Goal: Find specific page/section: Find specific page/section

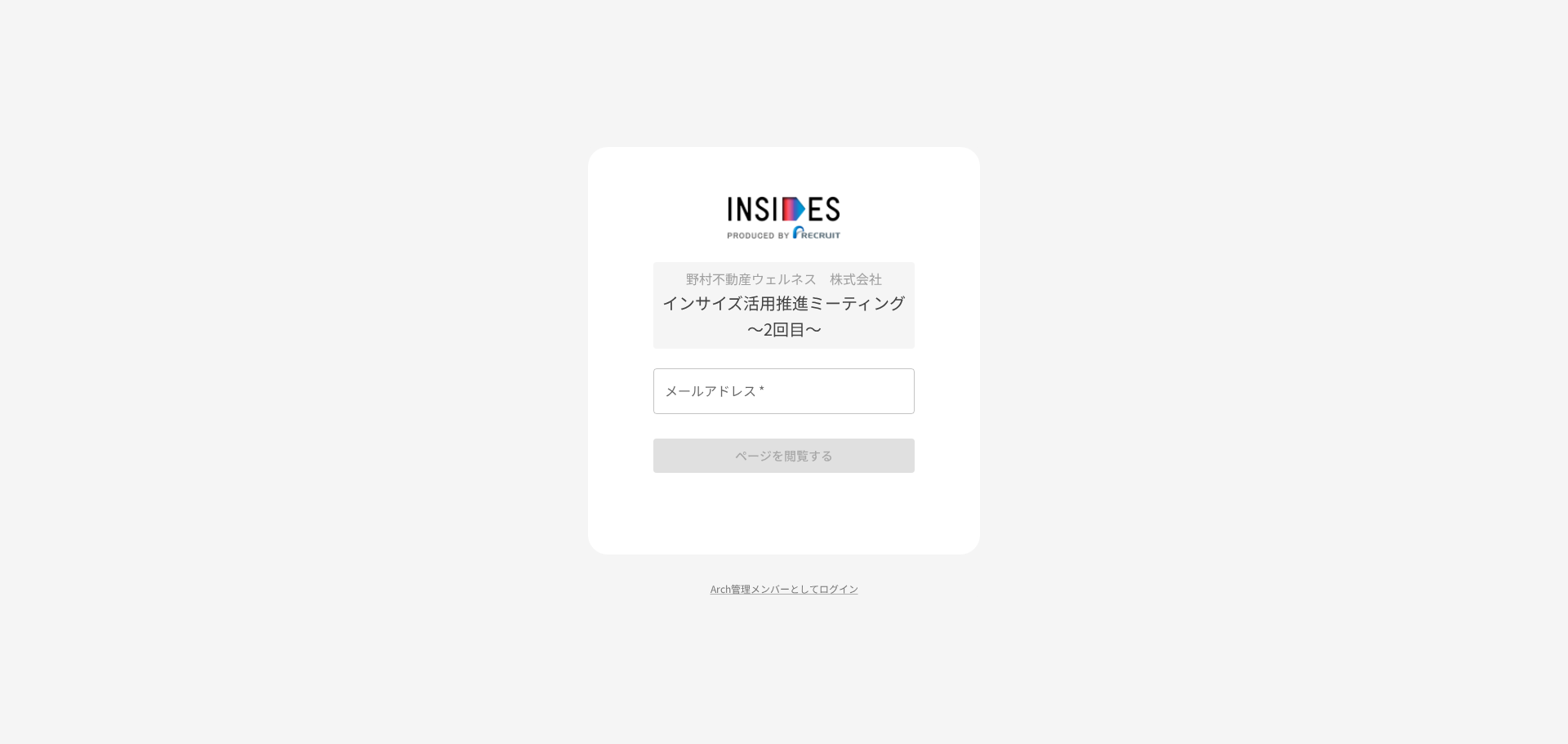
click at [736, 499] on div "[PERSON_NAME]不動産ウェルネス　株式会社 インサイズ活用推進ミーティング　～2回目～ メールアドレス   * メールアドレス   * ページを閲覧…" at bounding box center [784, 350] width 392 height 408
click at [787, 596] on p "Arch管理メンバーとしてログイン" at bounding box center [784, 588] width 392 height 16
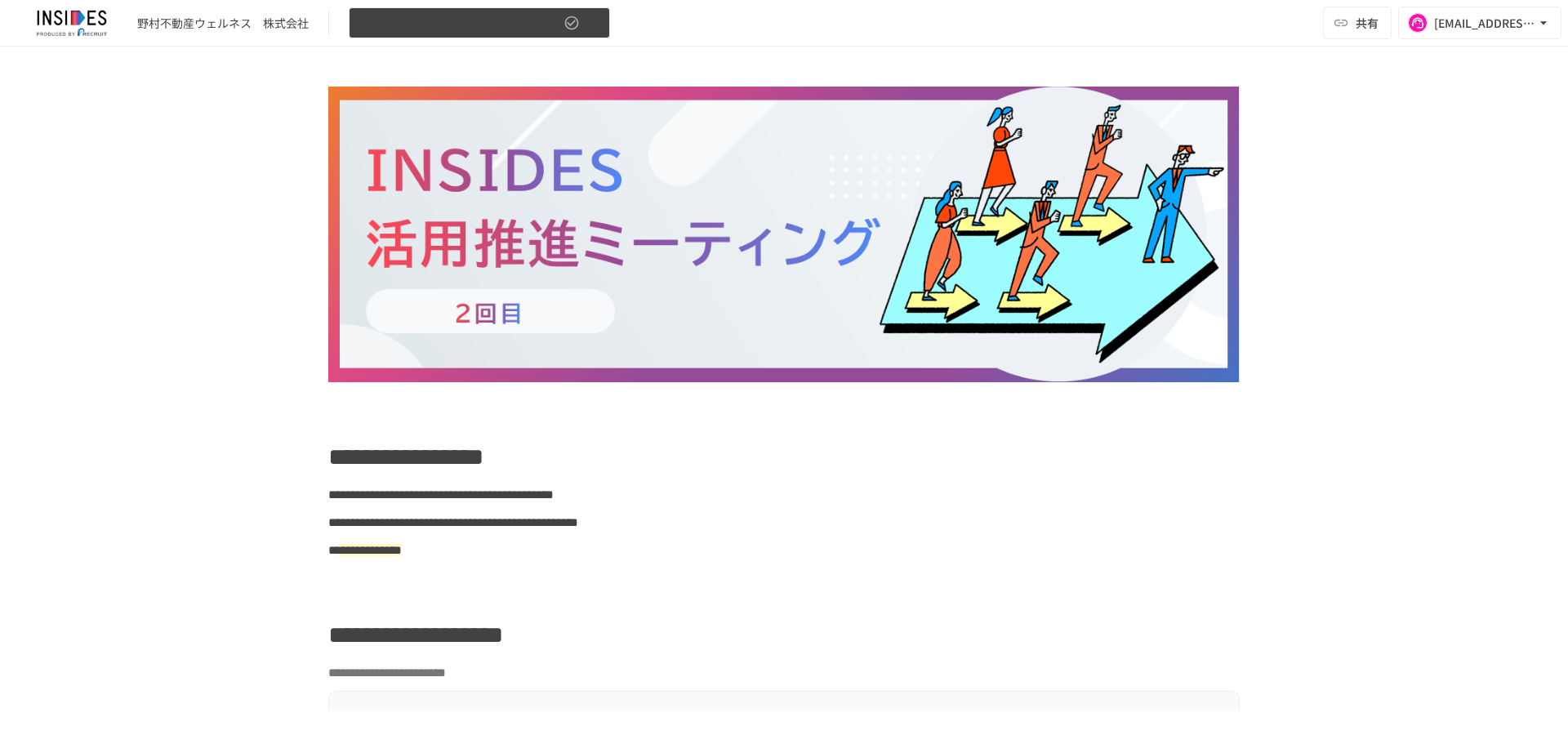
click at [434, 20] on span "インサイズ活用推進ミーティング　～2回目～" at bounding box center [459, 23] width 201 height 21
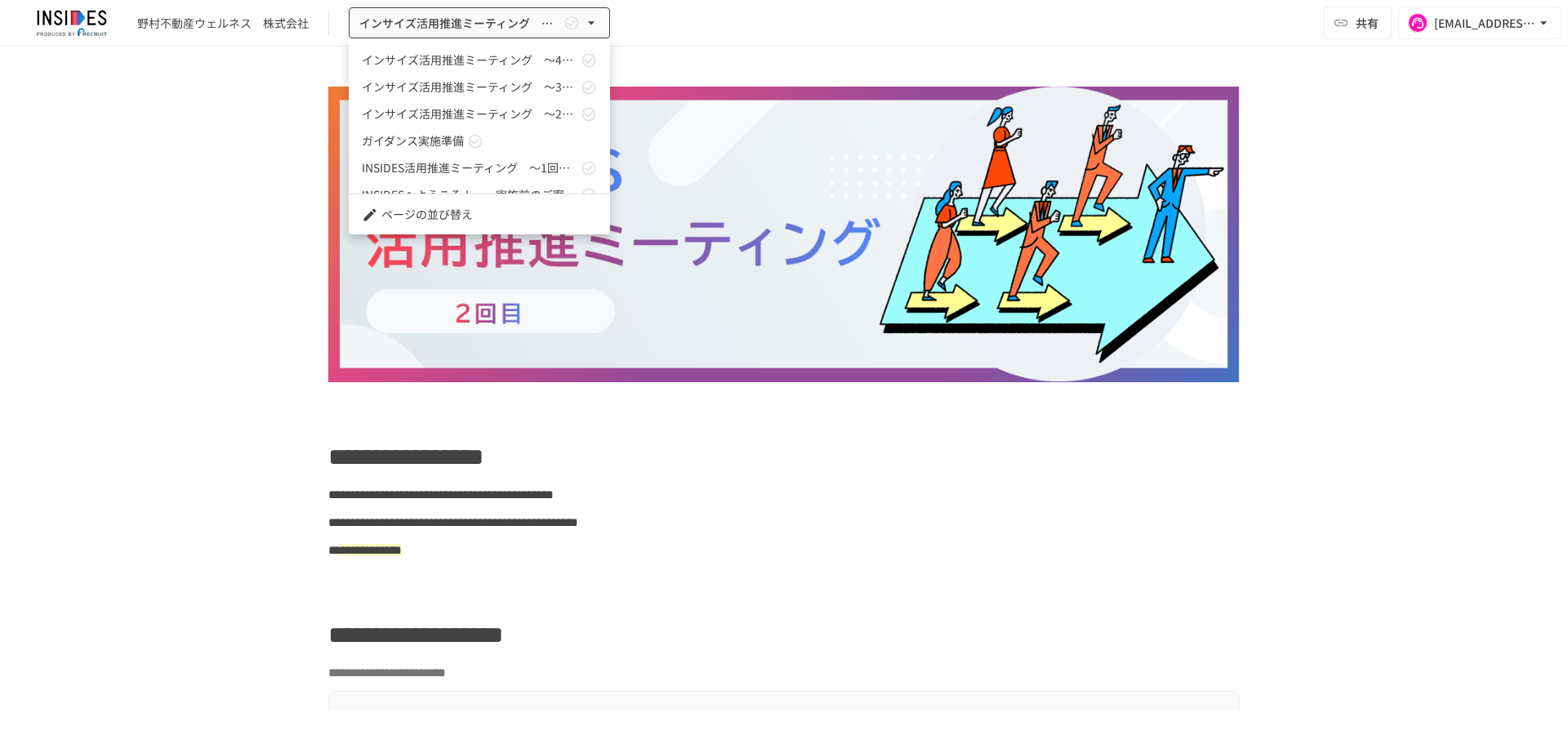
click at [434, 49] on link "インサイズ活用推進ミーティング　～4回目～" at bounding box center [480, 60] width 261 height 27
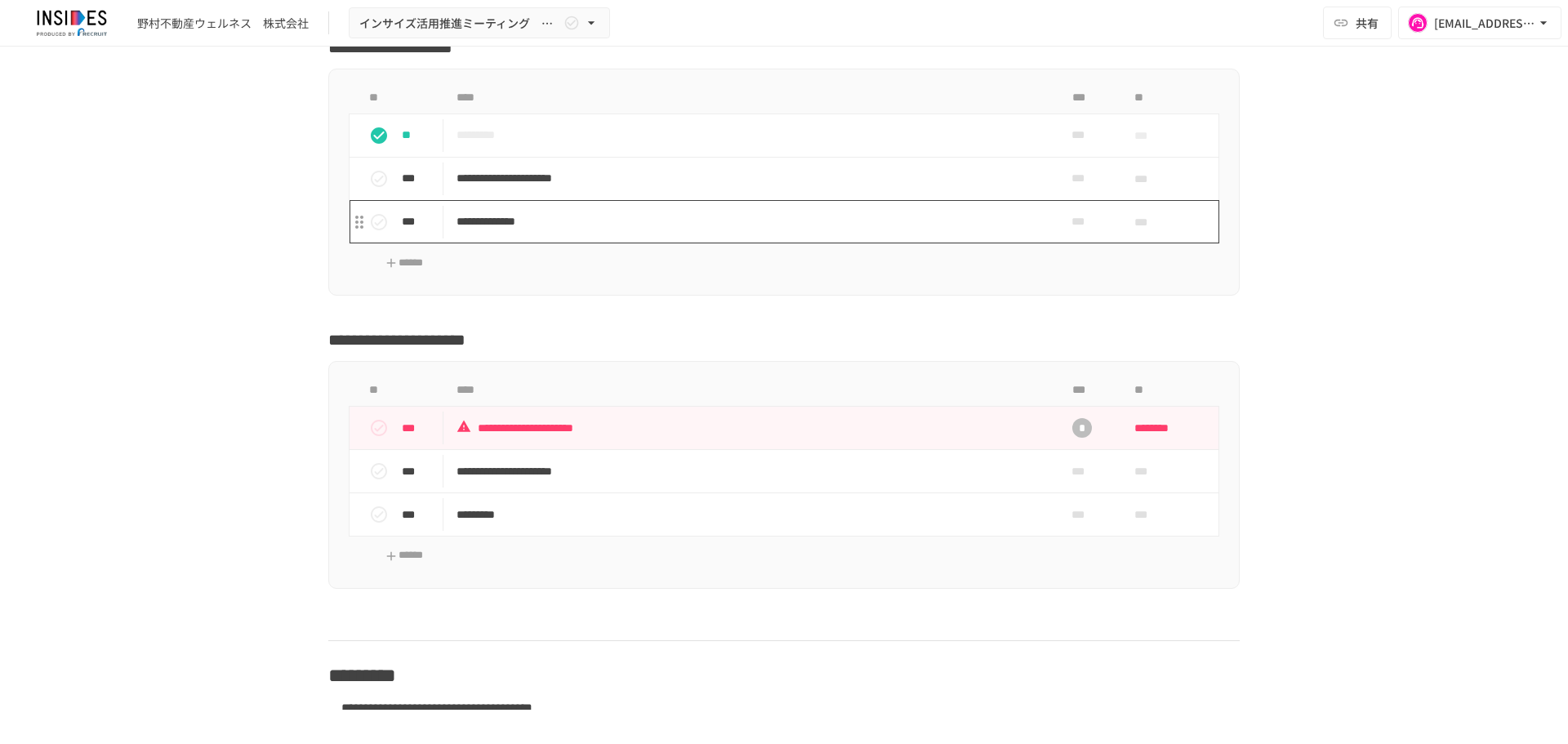
scroll to position [4107, 0]
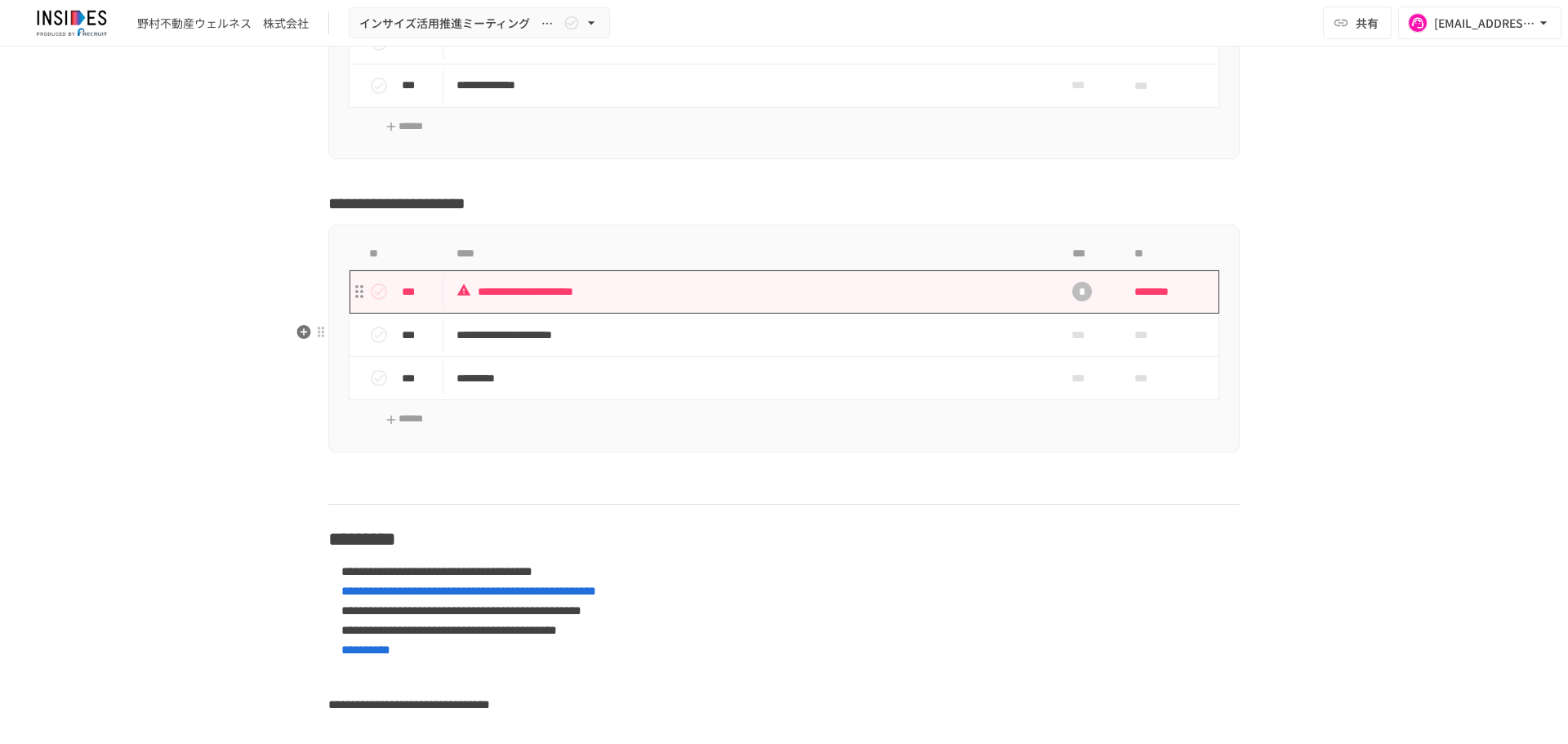
click at [747, 302] on p "**********" at bounding box center [749, 292] width 586 height 21
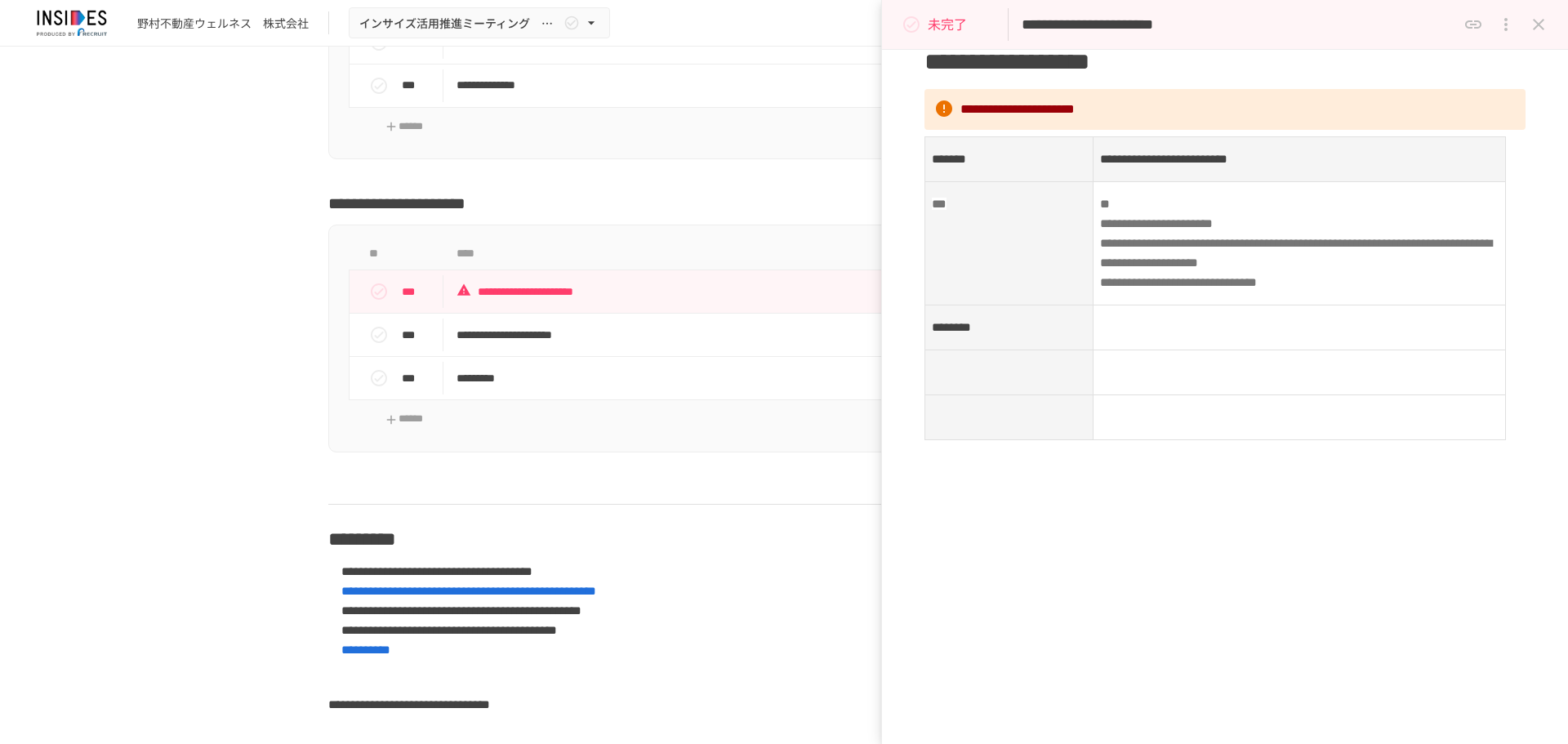
scroll to position [4107, 0]
